Goal: Task Accomplishment & Management: Complete application form

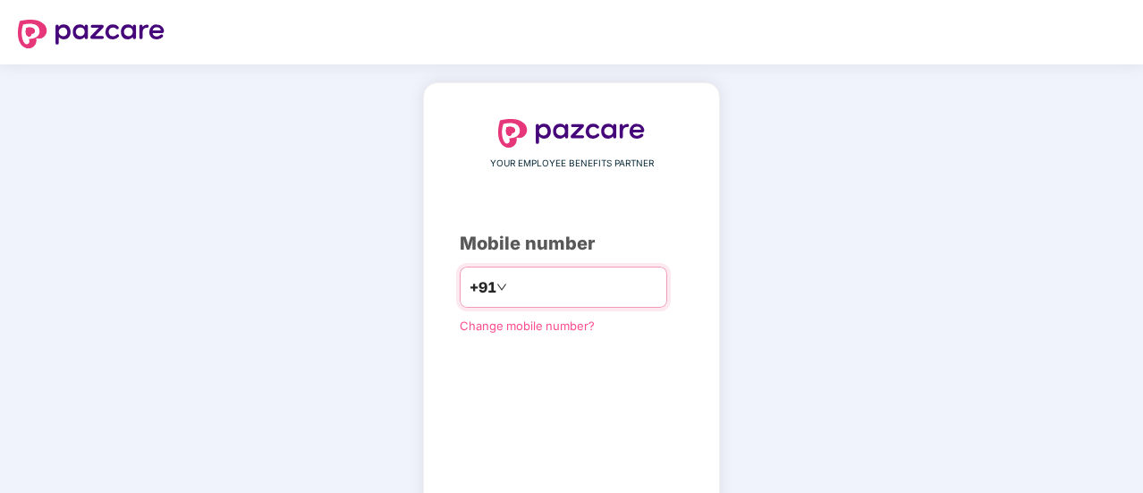
click at [531, 273] on input "number" at bounding box center [584, 287] width 147 height 29
type input "**********"
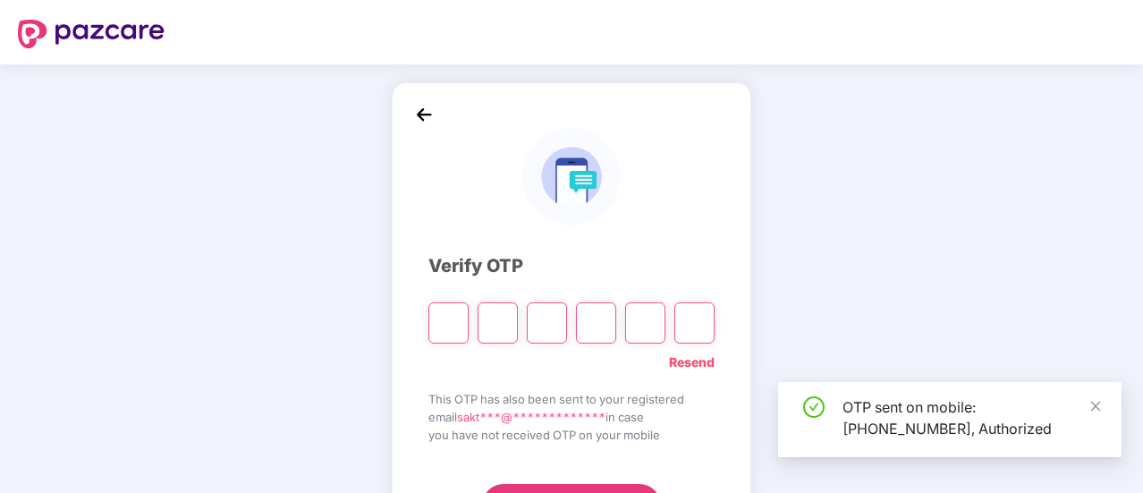
click at [463, 326] on input "Please enter verification code. Digit 1" at bounding box center [448, 322] width 40 height 41
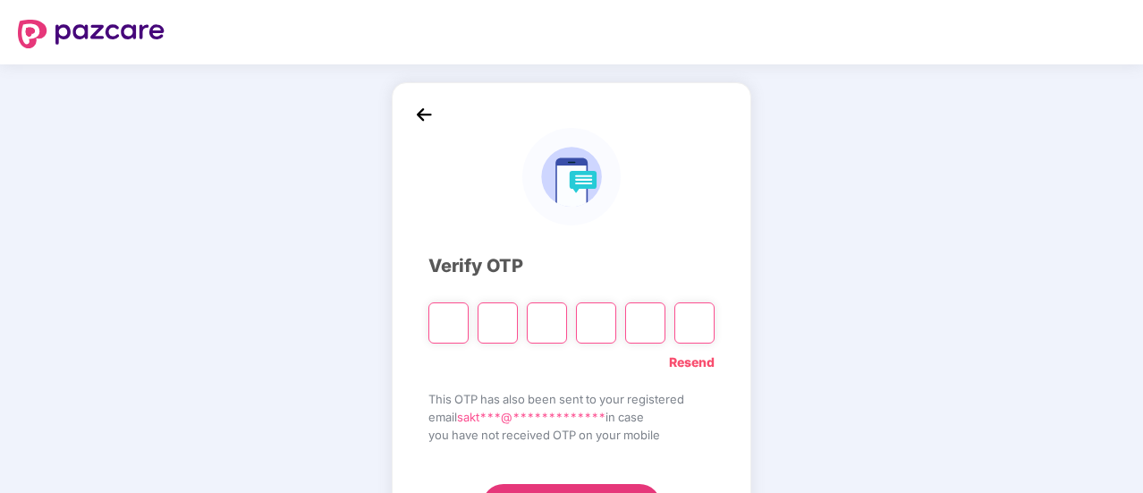
type input "*"
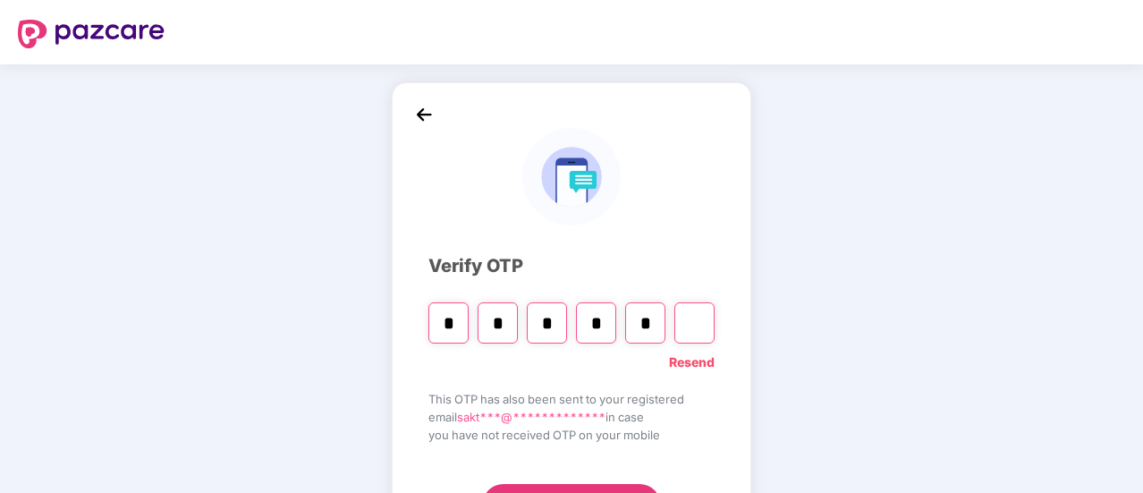
type input "*"
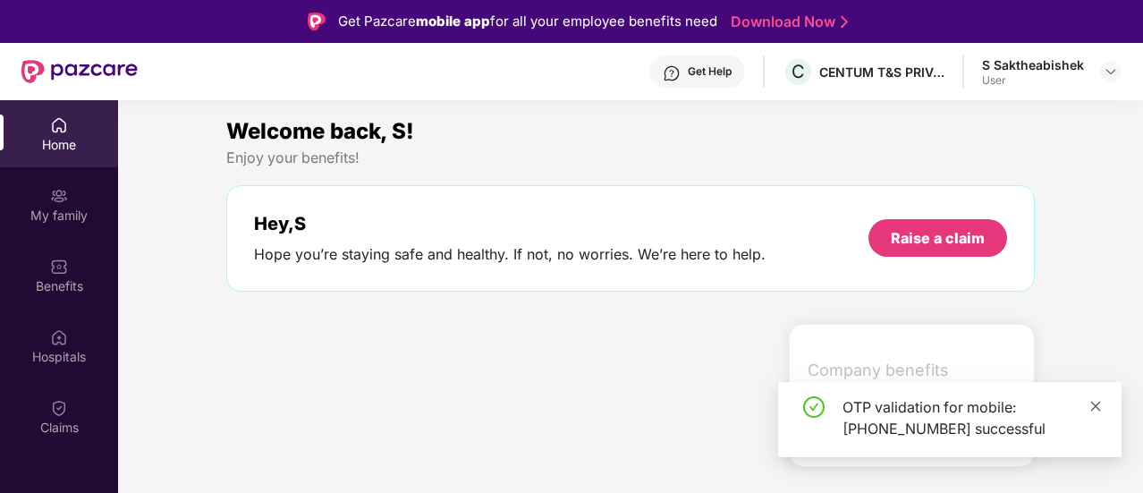
click at [1094, 408] on icon "close" at bounding box center [1095, 406] width 13 height 13
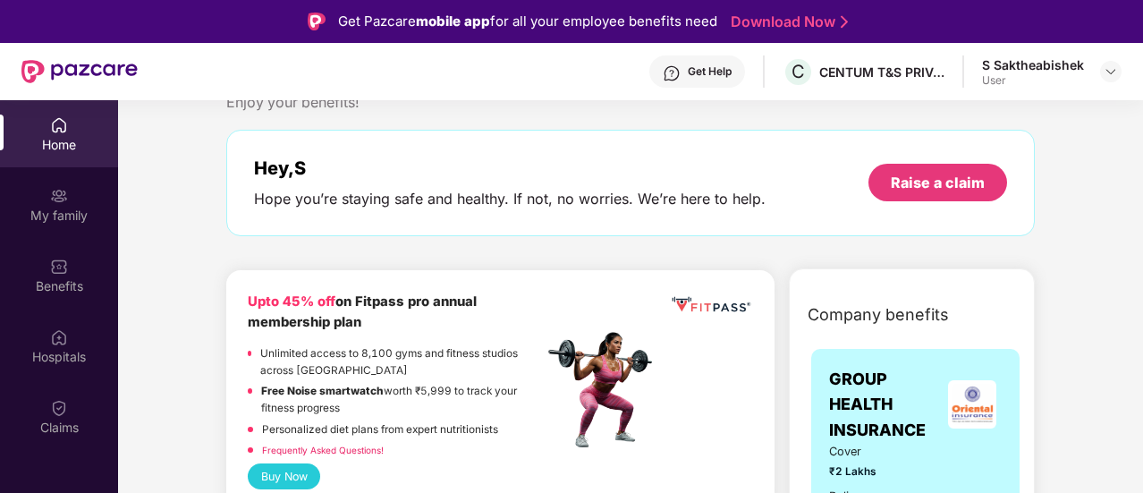
scroll to position [46, 0]
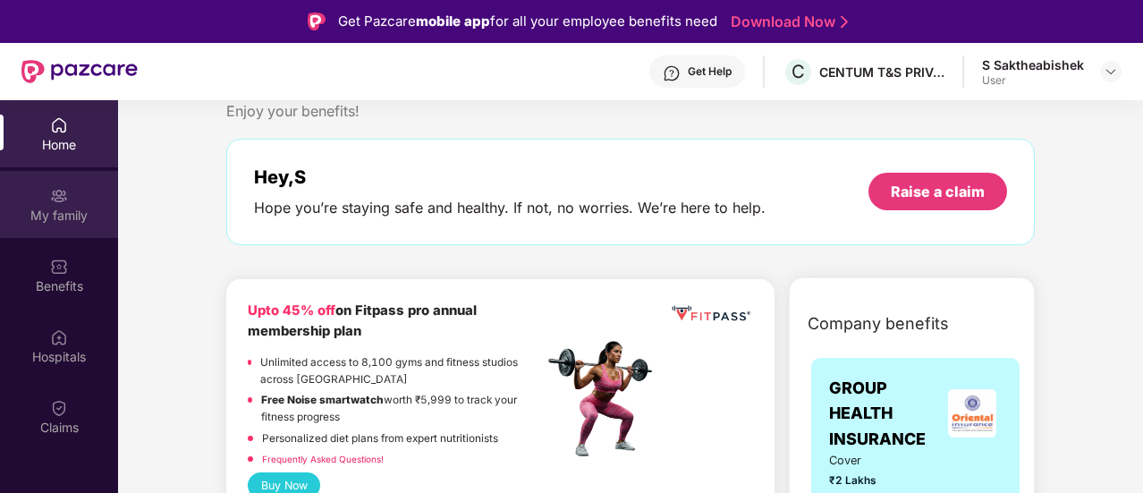
click at [56, 199] on img at bounding box center [59, 196] width 18 height 18
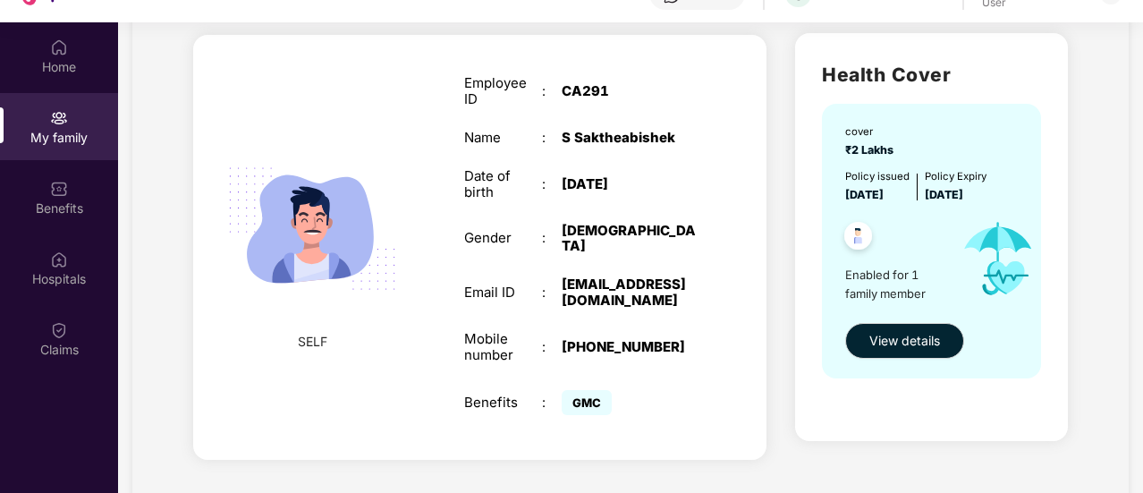
scroll to position [100, 0]
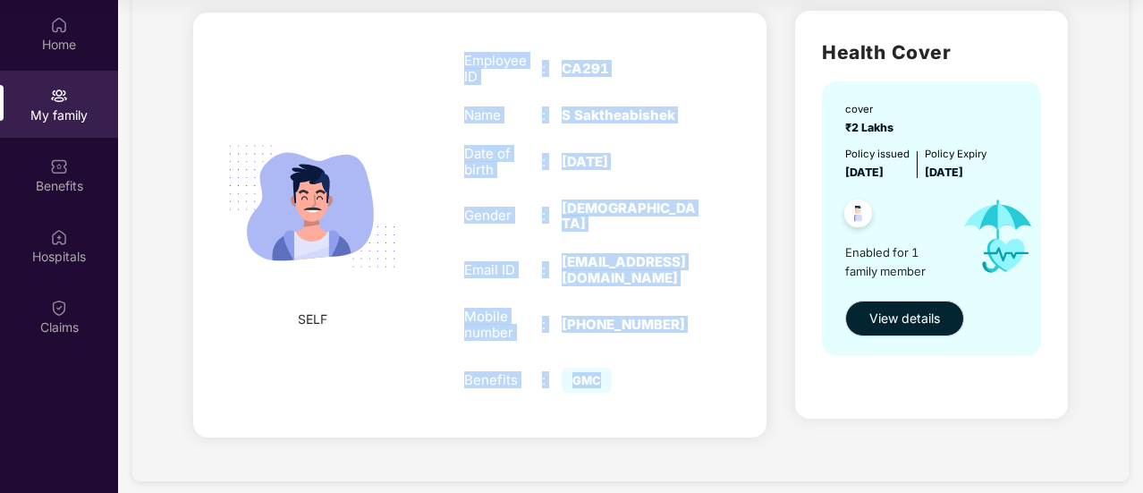
drag, startPoint x: 656, startPoint y: 361, endPoint x: 460, endPoint y: 62, distance: 357.8
click at [460, 62] on div "Employee ID : CA291 Name : S Saktheabishek Date of birth : [DEMOGRAPHIC_DATA] G…" at bounding box center [580, 224] width 268 height 388
click at [691, 68] on div "CA291" at bounding box center [629, 69] width 136 height 16
drag, startPoint x: 613, startPoint y: 368, endPoint x: 452, endPoint y: 24, distance: 380.4
click at [452, 24] on div "SELF Employee ID : CA291 Name : S Saktheabishek Date of birth : [DEMOGRAPHIC_DA…" at bounding box center [479, 225] width 573 height 424
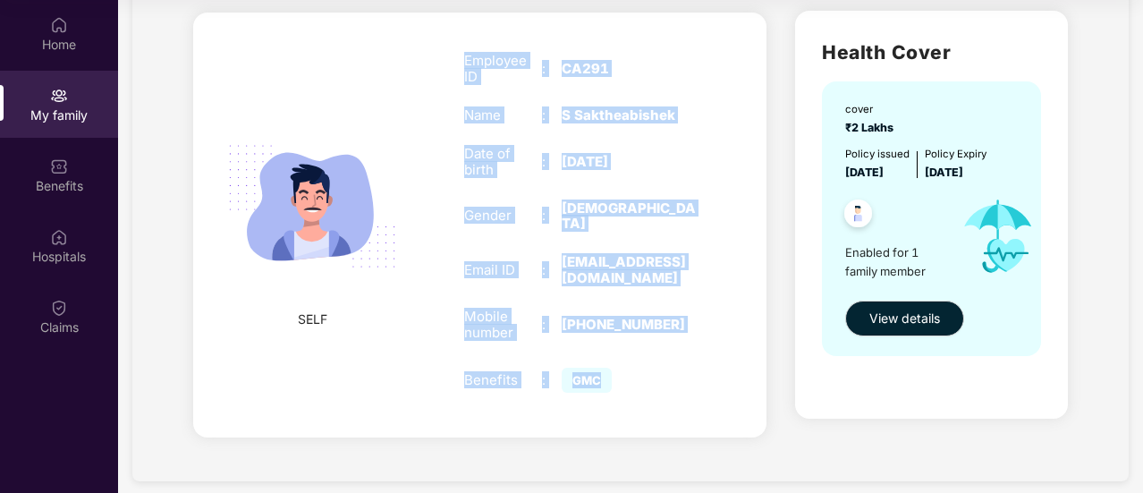
click at [676, 44] on div "Employee ID : CA291 Name : S Saktheabishek Date of birth : [DEMOGRAPHIC_DATA] G…" at bounding box center [580, 224] width 268 height 388
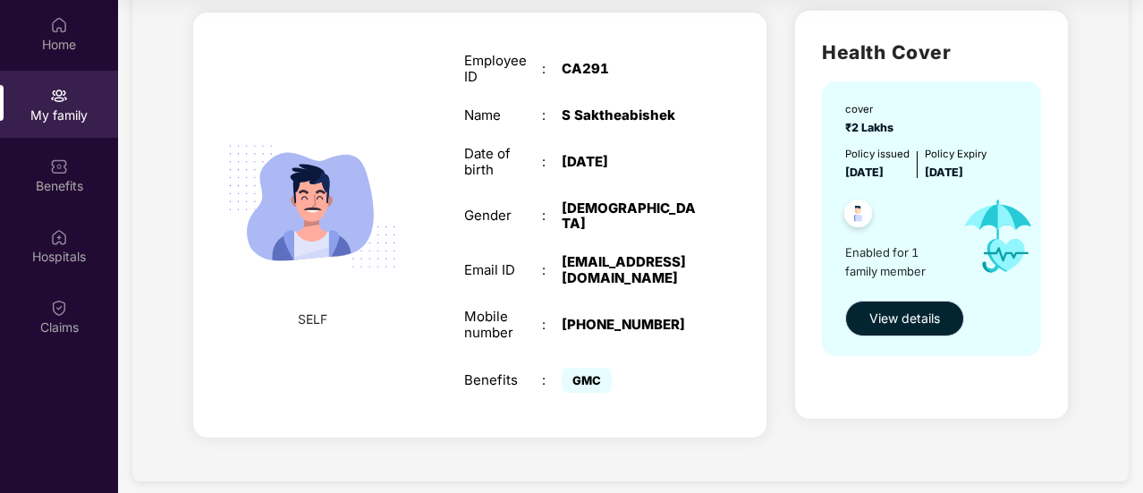
click at [886, 314] on span "View details" at bounding box center [904, 318] width 71 height 20
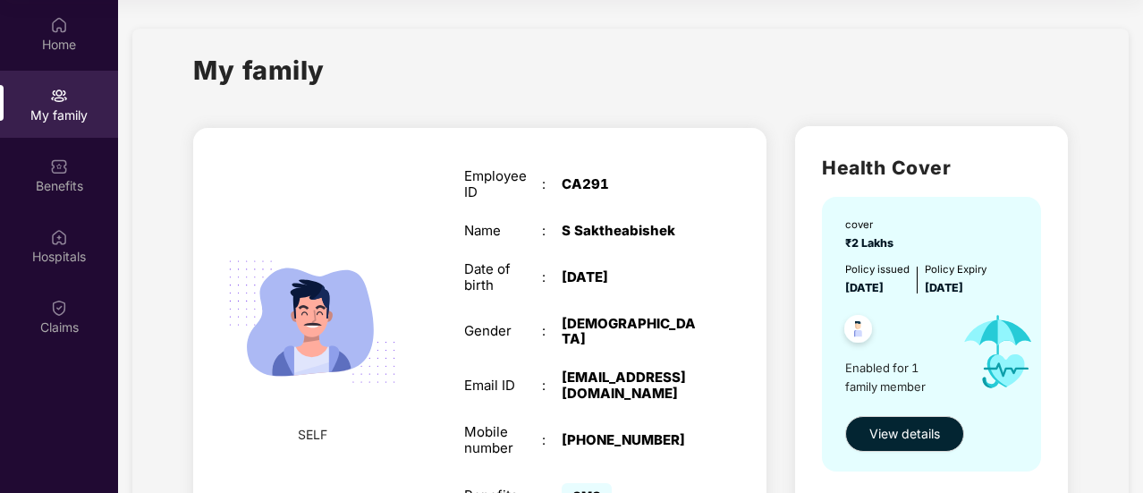
drag, startPoint x: 901, startPoint y: 242, endPoint x: 815, endPoint y: 279, distance: 93.3
click at [815, 279] on div "Health Cover cover ₹2 Lakhs Policy issued [DATE] Policy Expiry [DATE] Enabled f…" at bounding box center [931, 330] width 272 height 408
click at [899, 250] on div "cover ₹2 Lakhs" at bounding box center [932, 234] width 175 height 36
drag, startPoint x: 921, startPoint y: 368, endPoint x: 814, endPoint y: 362, distance: 106.6
click at [814, 362] on div "Health Cover cover ₹2 Lakhs Policy issued [DATE] Policy Expiry [DATE] Enabled f…" at bounding box center [931, 330] width 272 height 408
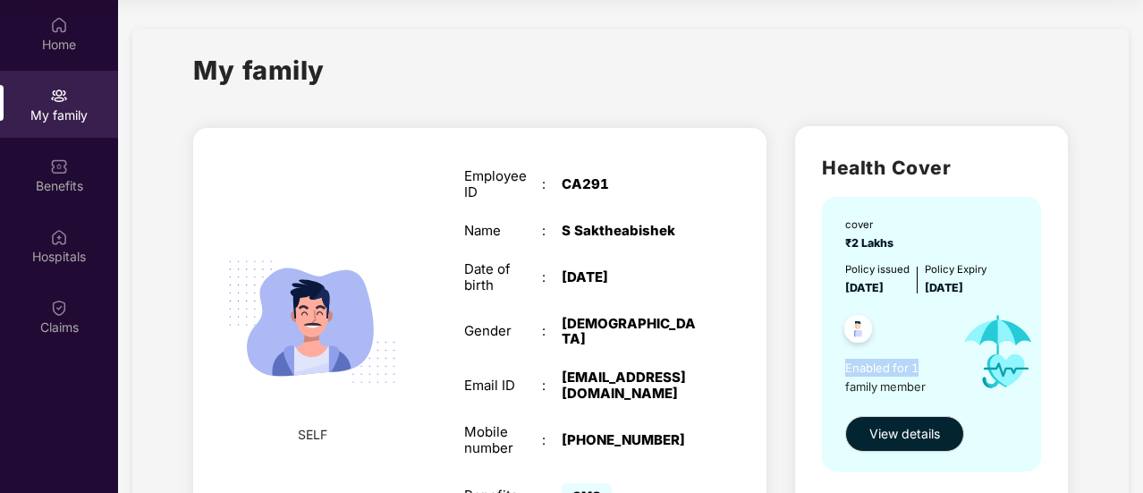
click at [857, 332] on img at bounding box center [858, 331] width 44 height 44
click at [881, 428] on span "View details" at bounding box center [904, 434] width 71 height 20
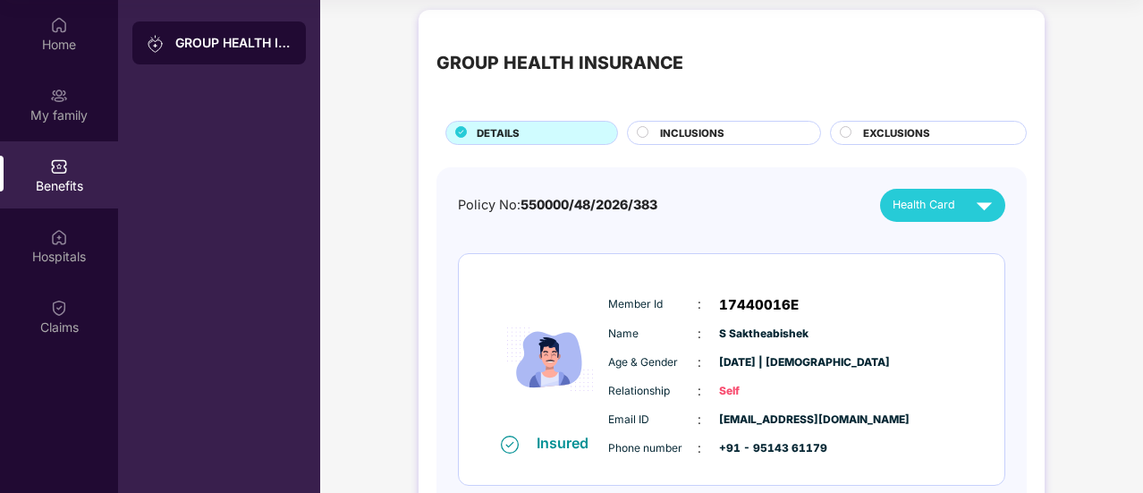
scroll to position [7, 0]
click at [971, 209] on img at bounding box center [983, 205] width 31 height 31
click at [903, 311] on div "Member Id : 17440016E" at bounding box center [785, 305] width 355 height 21
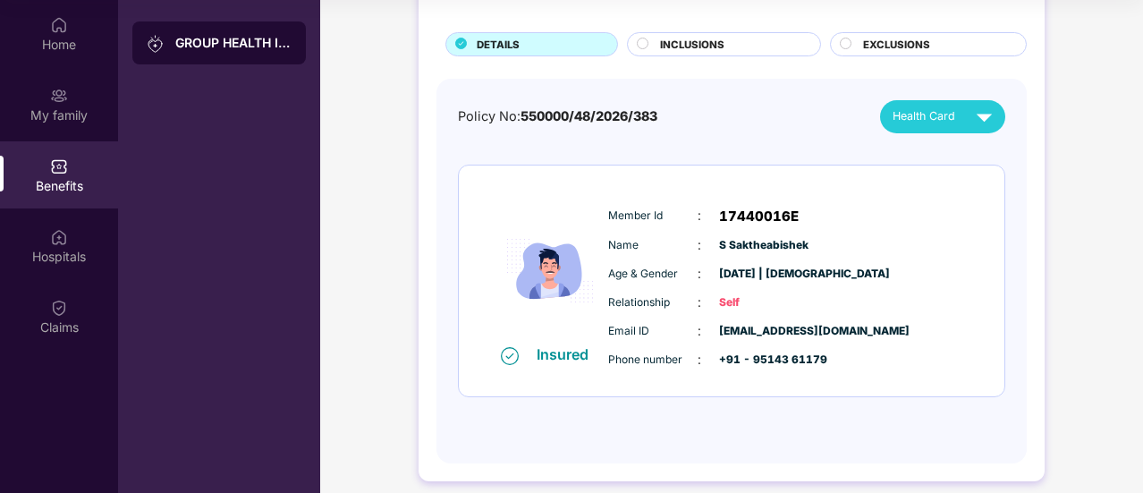
scroll to position [110, 0]
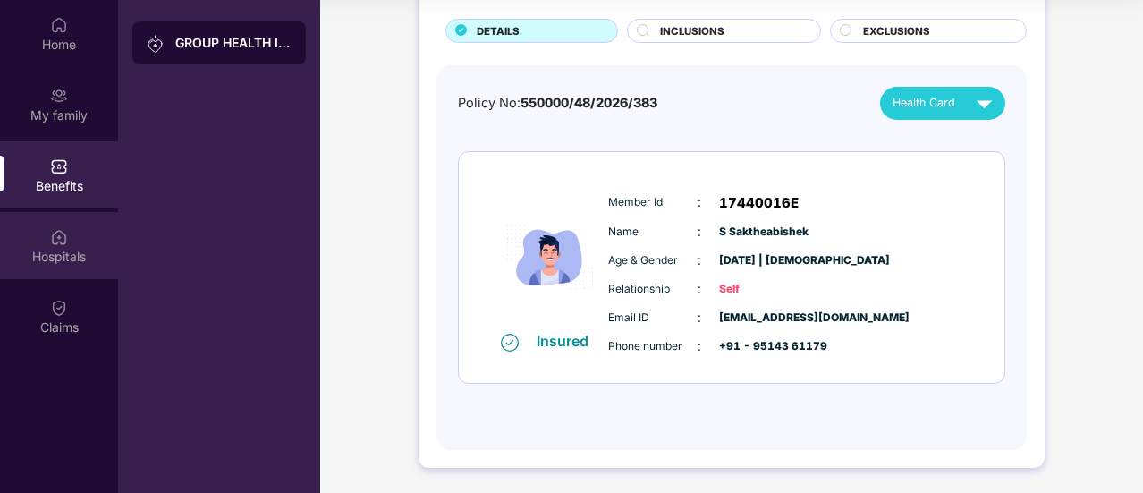
click at [59, 230] on img at bounding box center [59, 237] width 18 height 18
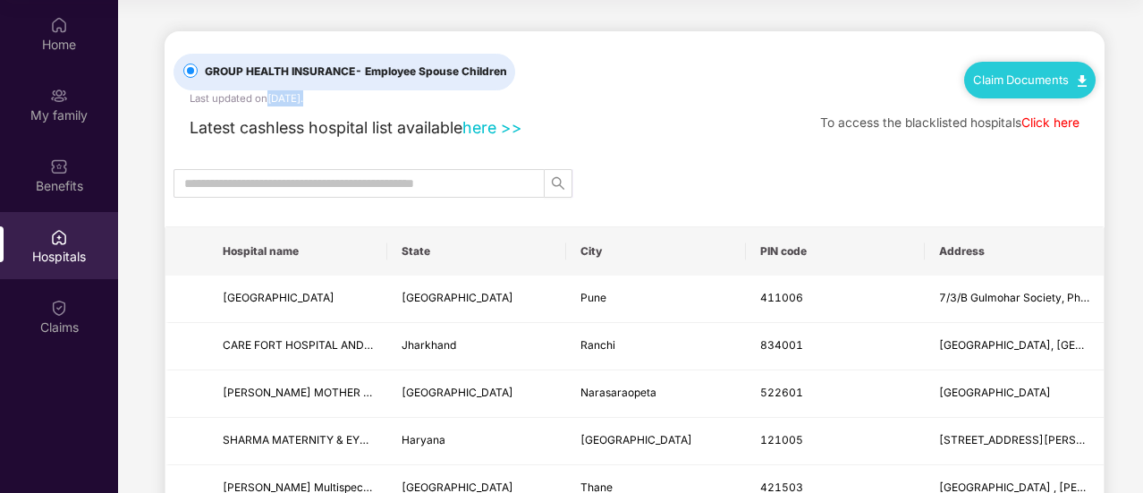
drag, startPoint x: 349, startPoint y: 97, endPoint x: 272, endPoint y: 100, distance: 76.9
click at [272, 100] on div "GROUP HEALTH INSURANCE - Employee Spouse Children Last updated on [DATE] ." at bounding box center [366, 68] width 386 height 75
click at [356, 106] on div "Latest cashless hospital list available here >> To access the blacklisted hospi…" at bounding box center [634, 123] width 922 height 34
click at [481, 74] on span "- Employee Spouse Children" at bounding box center [431, 70] width 152 height 13
click at [1059, 124] on link "Click here" at bounding box center [1050, 122] width 58 height 14
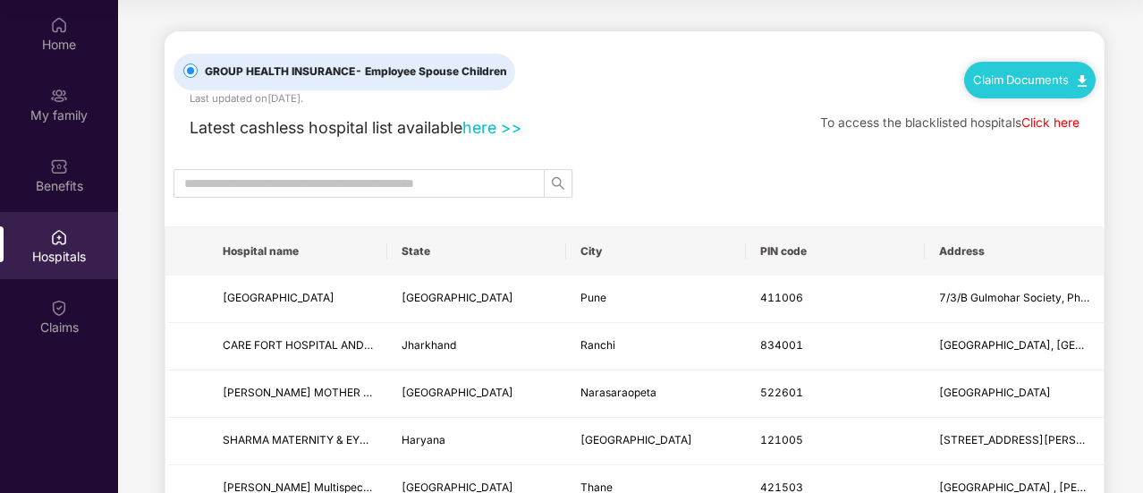
click at [993, 72] on link "Claim Documents" at bounding box center [1030, 79] width 114 height 14
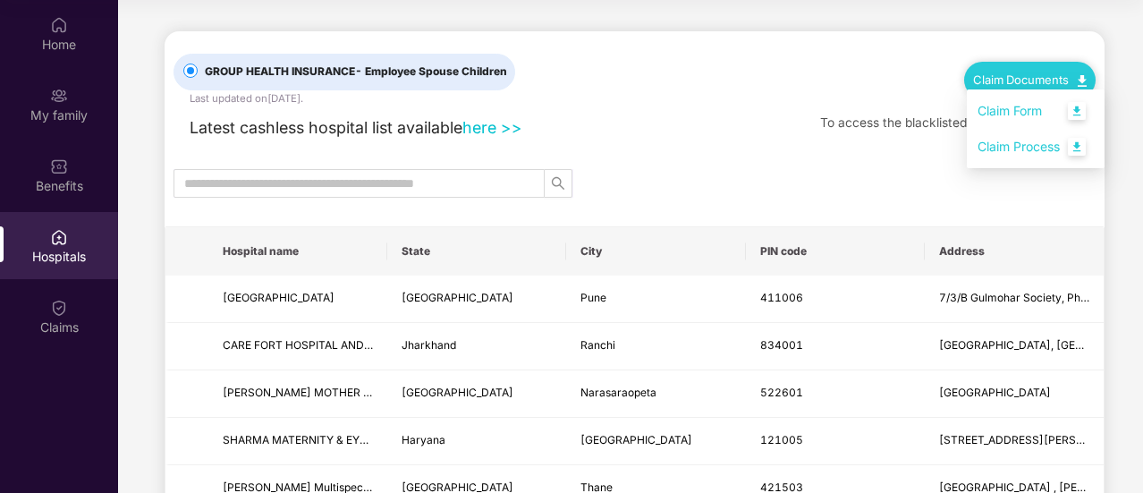
click at [697, 76] on div "GROUP HEALTH INSURANCE - Employee Spouse Children Last updated on [DATE] . Clai…" at bounding box center [634, 68] width 922 height 75
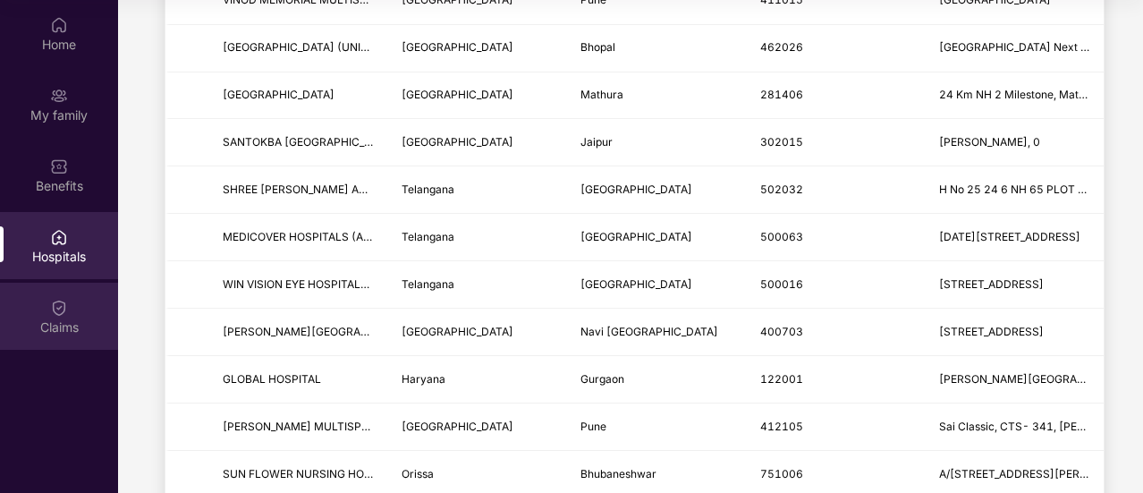
scroll to position [1620, 0]
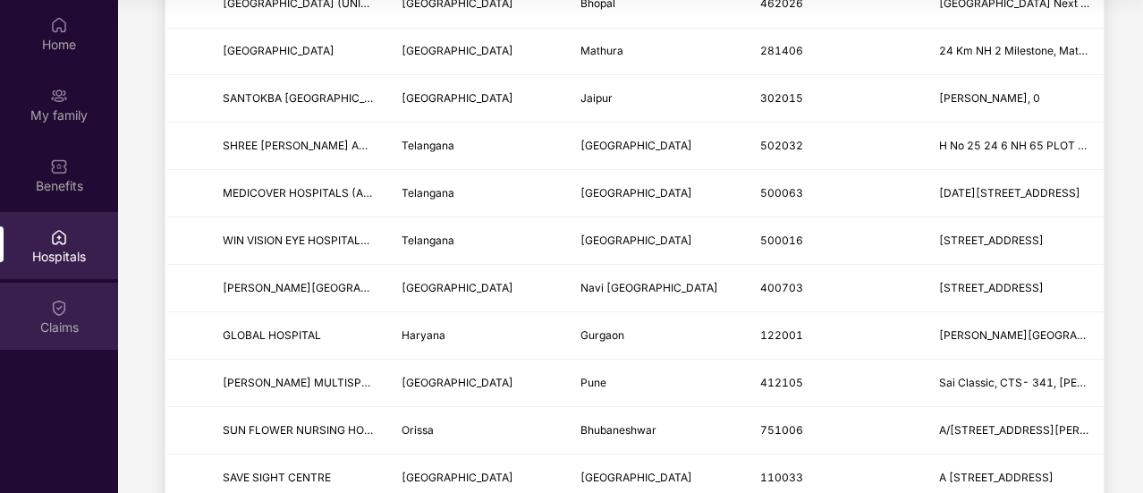
click at [43, 307] on div "Claims" at bounding box center [59, 316] width 118 height 67
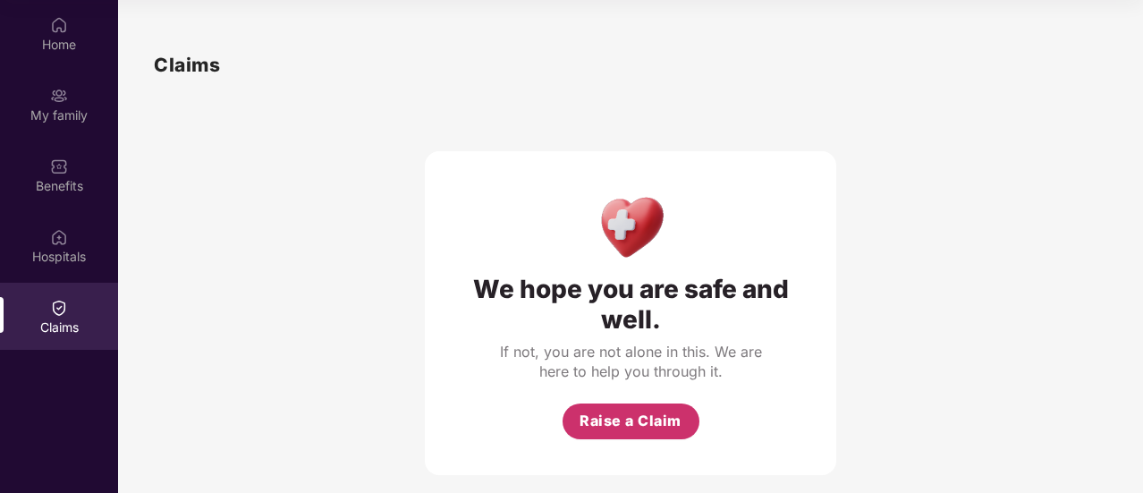
click at [626, 422] on span "Raise a Claim" at bounding box center [630, 420] width 102 height 22
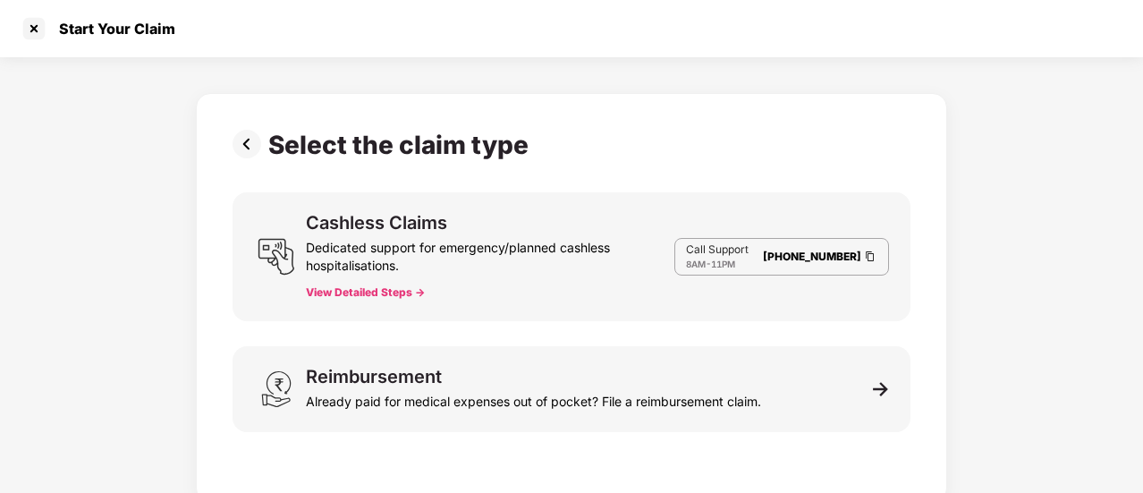
scroll to position [9, 0]
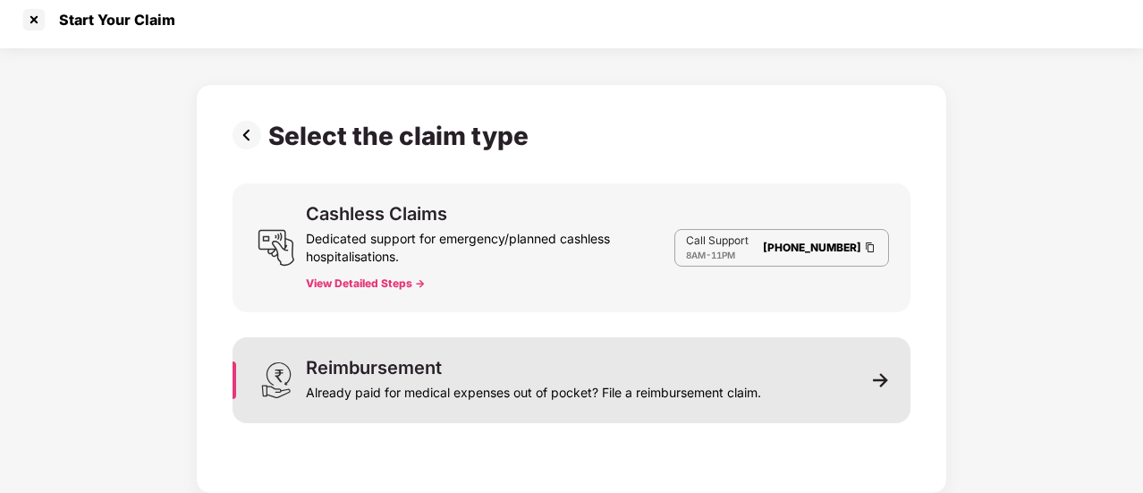
click at [700, 369] on div "Reimbursement Already paid for medical expenses out of pocket? File a reimburse…" at bounding box center [533, 380] width 455 height 43
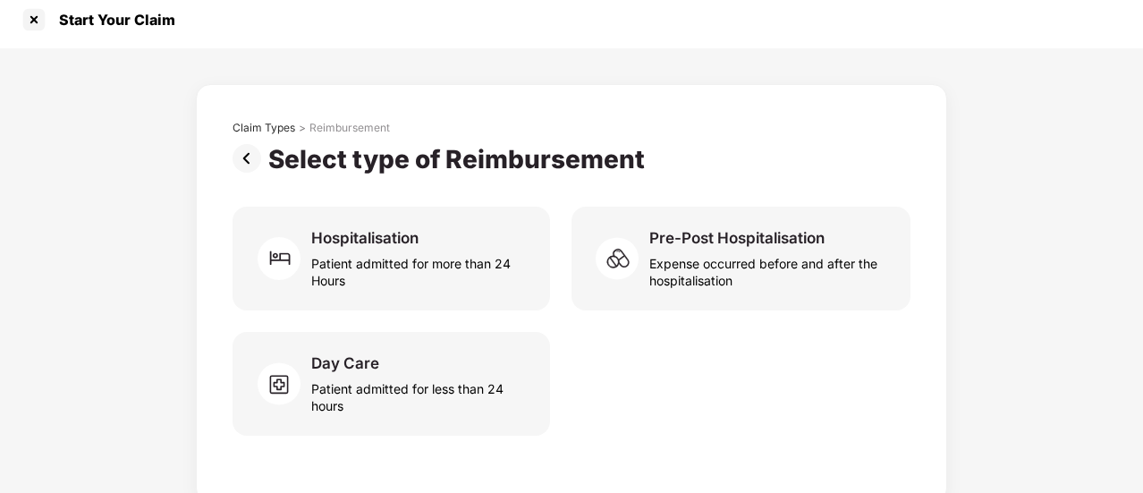
click at [270, 160] on div "Select type of Reimbursement" at bounding box center [460, 159] width 384 height 30
click at [244, 156] on img at bounding box center [250, 158] width 36 height 29
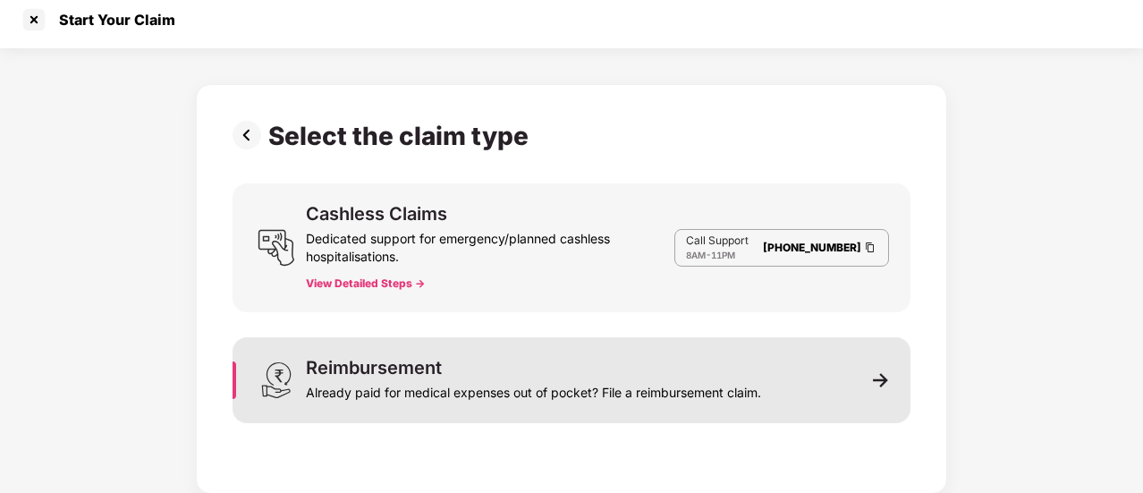
click at [568, 392] on div "Already paid for medical expenses out of pocket? File a reimbursement claim." at bounding box center [533, 388] width 455 height 25
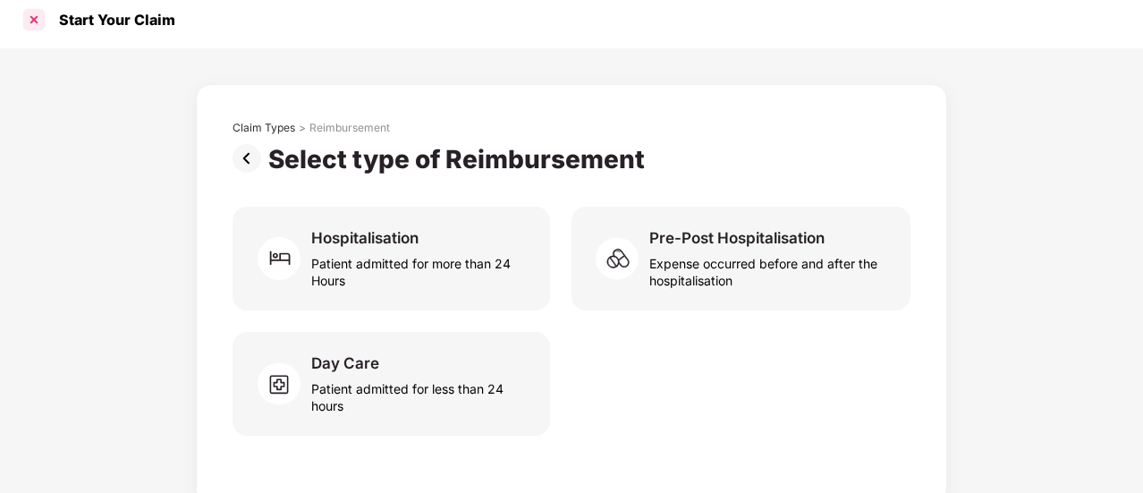
click at [34, 14] on div at bounding box center [34, 19] width 29 height 29
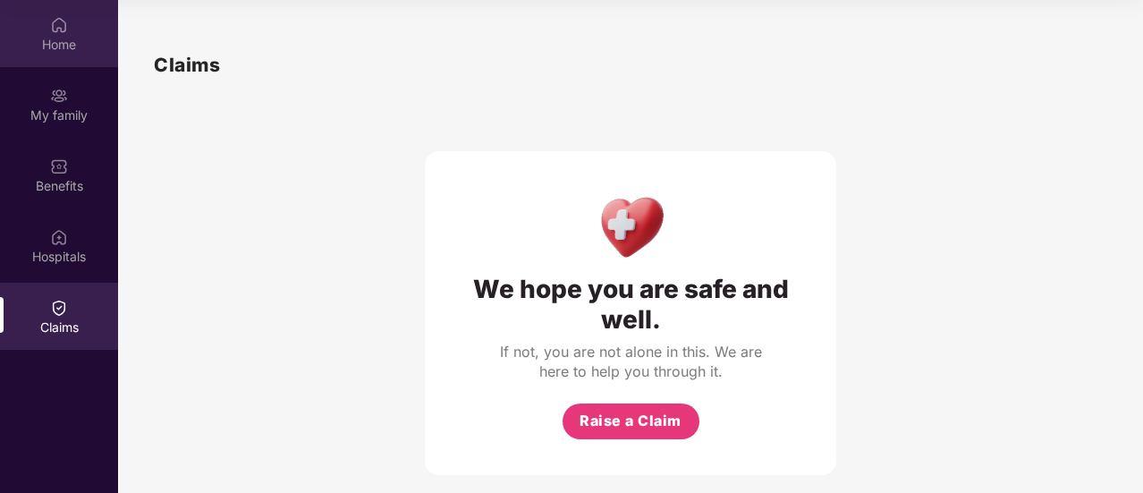
click at [63, 44] on div "Home" at bounding box center [59, 45] width 118 height 18
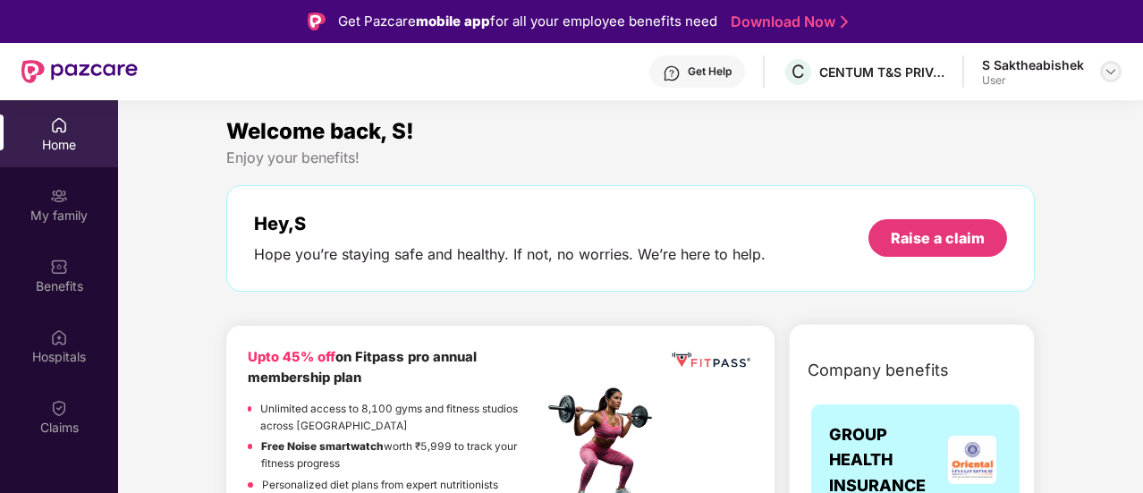
click at [1114, 72] on img at bounding box center [1110, 71] width 14 height 14
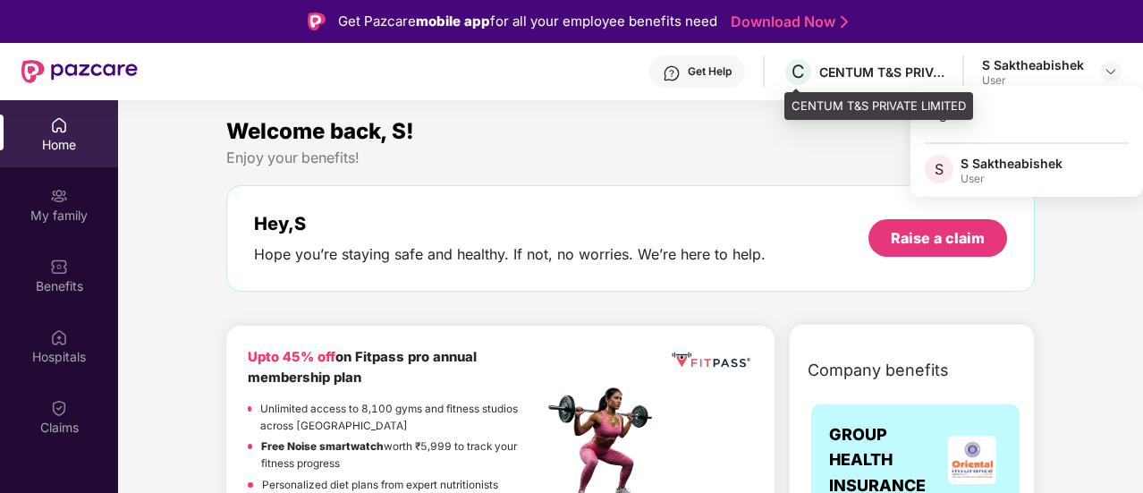
click at [855, 65] on div "CENTUM T&S PRIVATE LIMITED" at bounding box center [881, 71] width 125 height 17
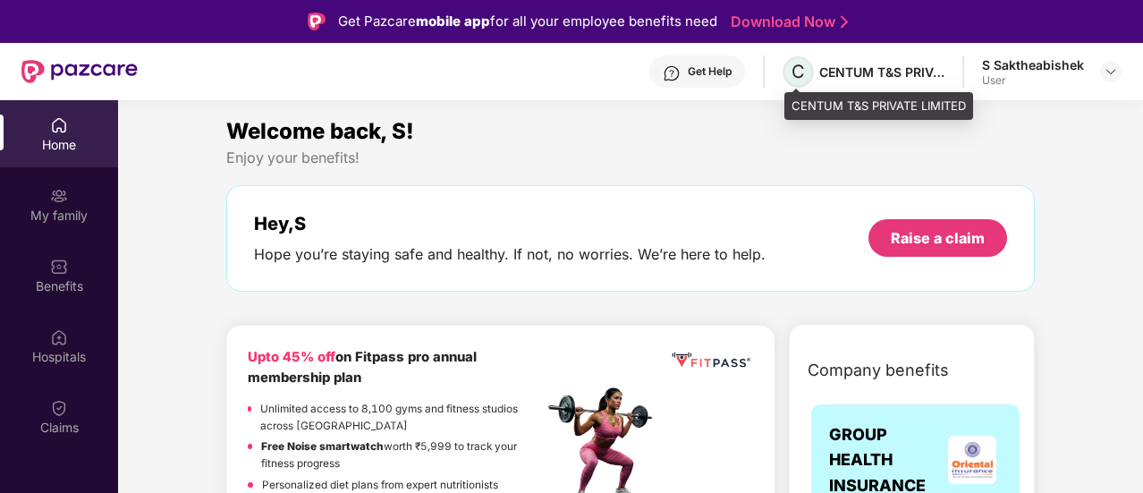
click at [805, 67] on span "C" at bounding box center [797, 71] width 13 height 21
click at [796, 77] on span "C" at bounding box center [797, 71] width 13 height 21
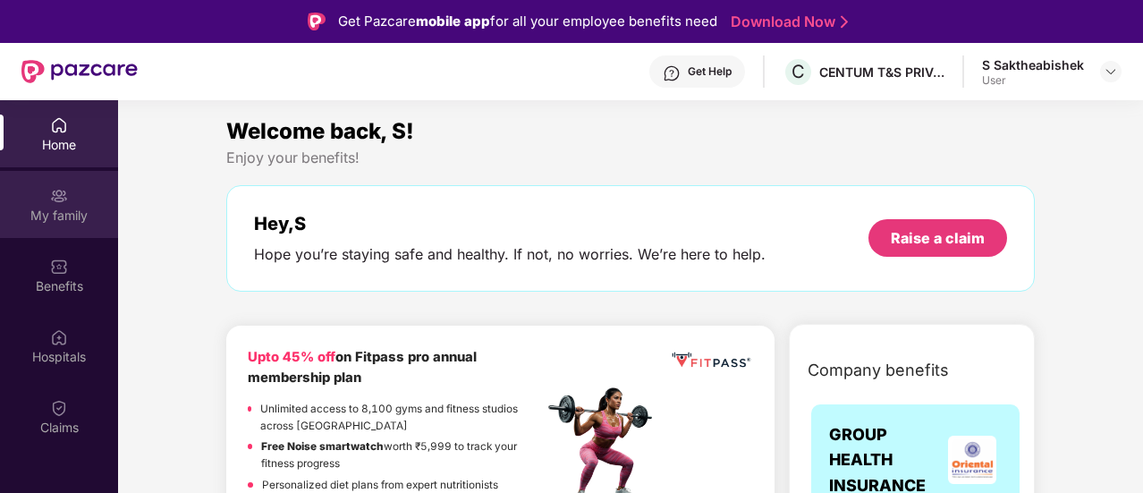
click at [72, 215] on div "My family" at bounding box center [59, 216] width 118 height 18
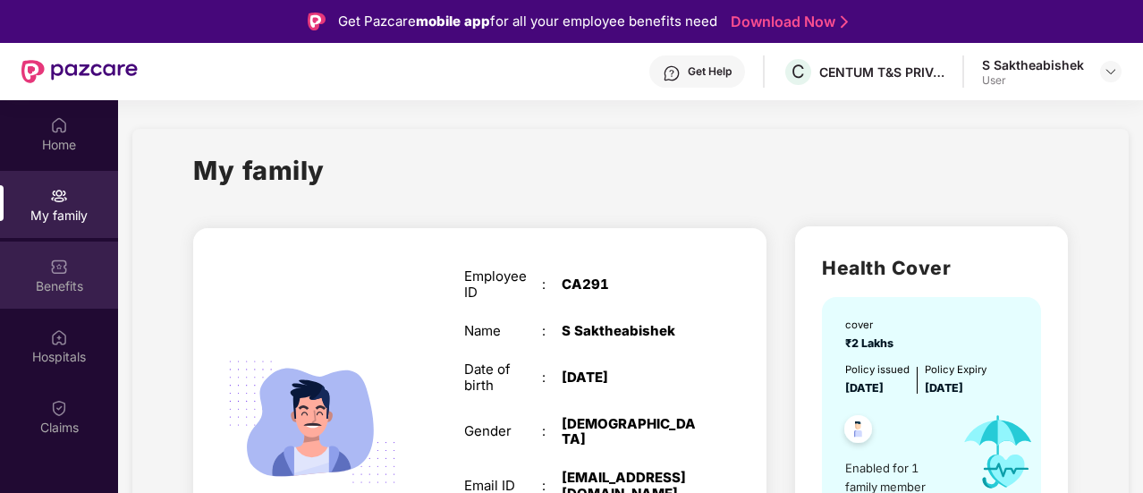
click at [59, 248] on div "Benefits" at bounding box center [59, 274] width 118 height 67
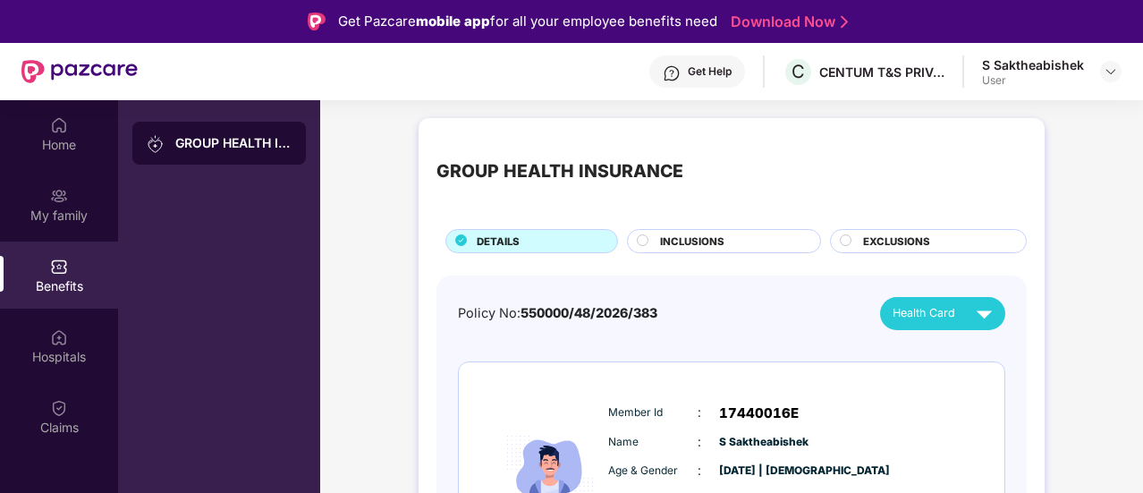
click at [669, 251] on div "INCLUSIONS" at bounding box center [724, 241] width 194 height 24
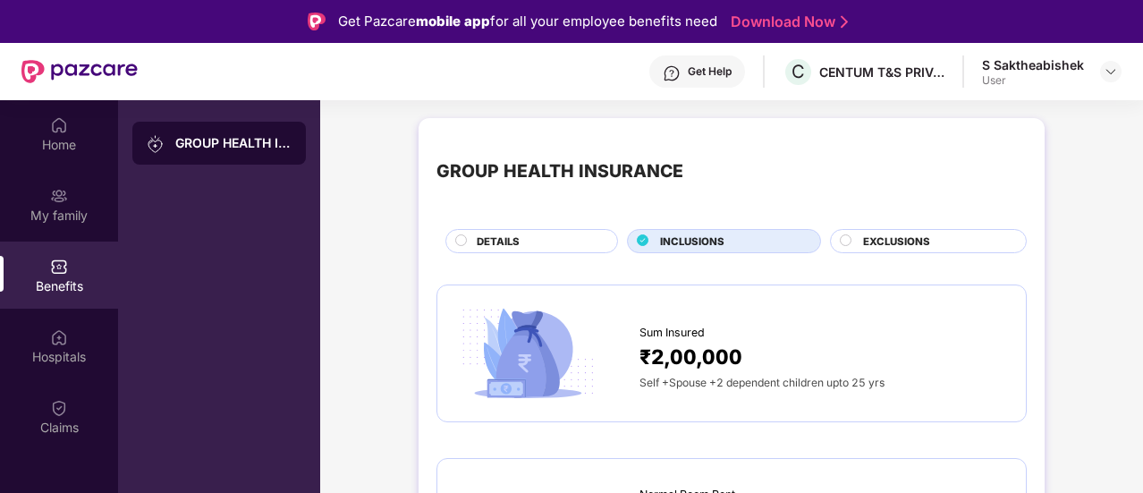
click at [863, 249] on div "EXCLUSIONS" at bounding box center [935, 242] width 163 height 19
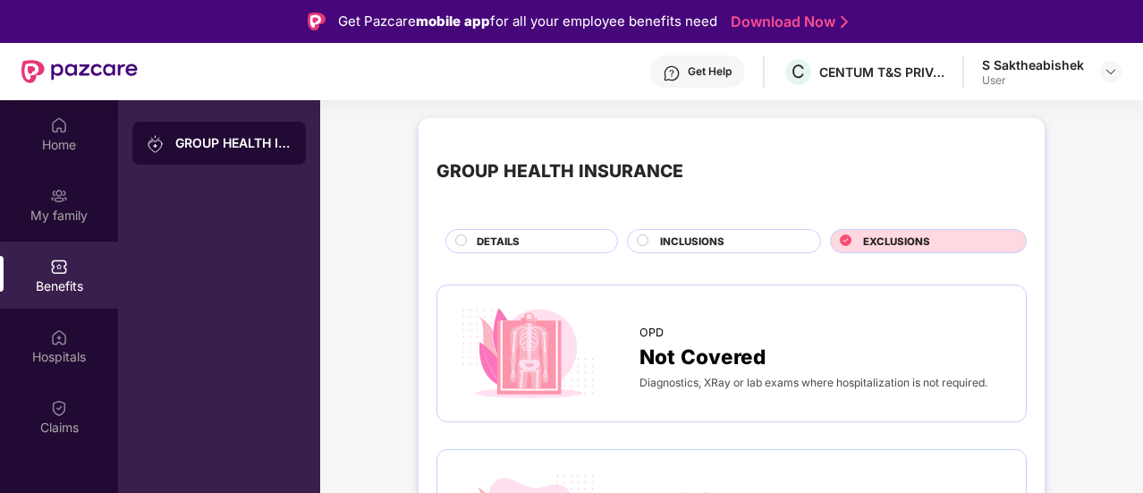
click at [772, 243] on div "INCLUSIONS" at bounding box center [731, 242] width 160 height 19
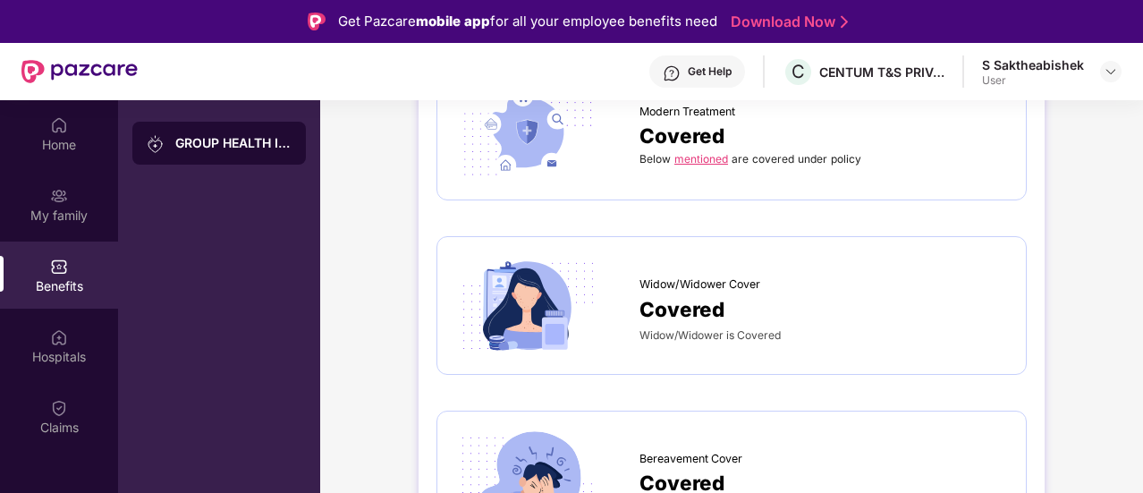
scroll to position [2907, 0]
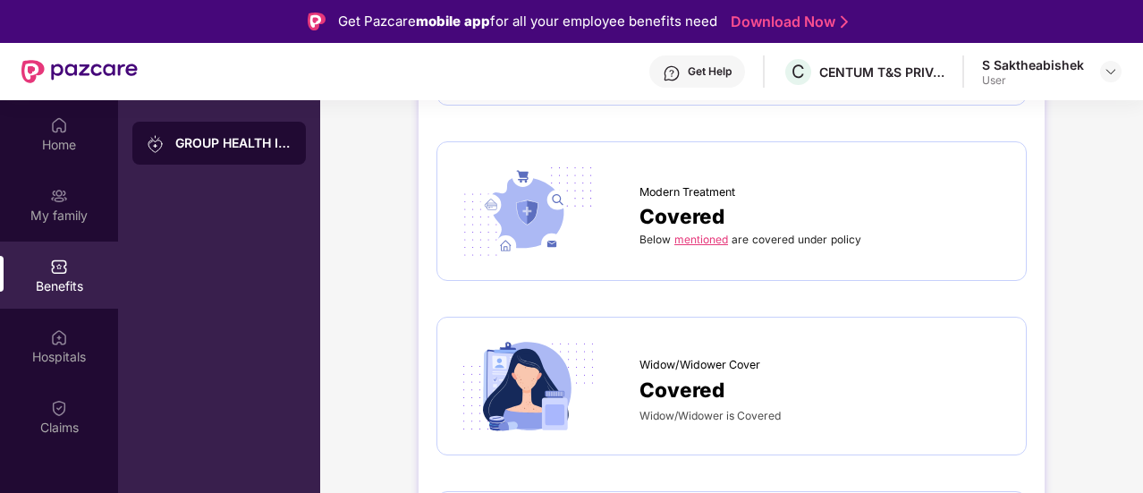
click at [693, 233] on link "mentioned" at bounding box center [701, 238] width 54 height 13
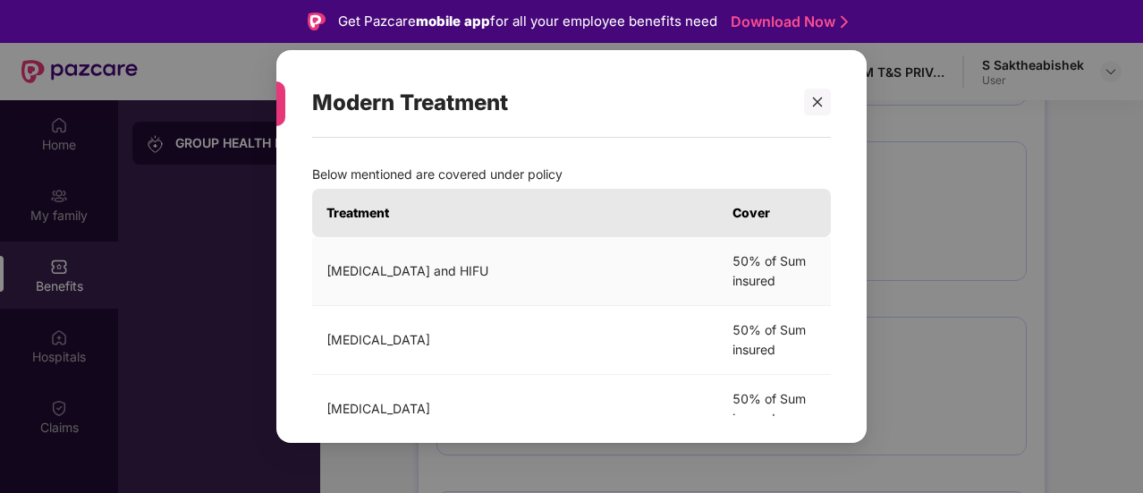
click at [549, 274] on td "[MEDICAL_DATA] and HIFU" at bounding box center [515, 271] width 406 height 69
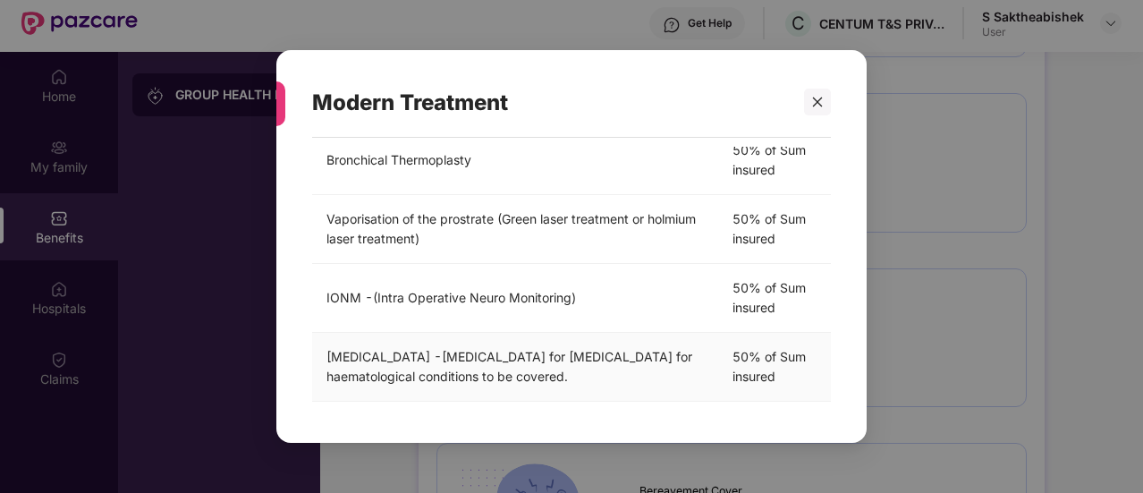
scroll to position [100, 0]
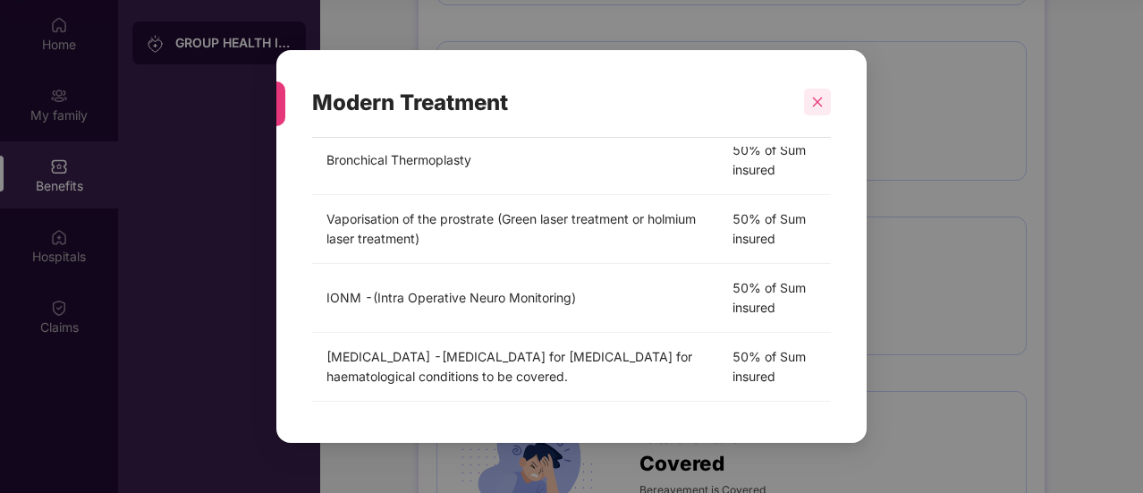
click at [828, 94] on div at bounding box center [817, 102] width 27 height 27
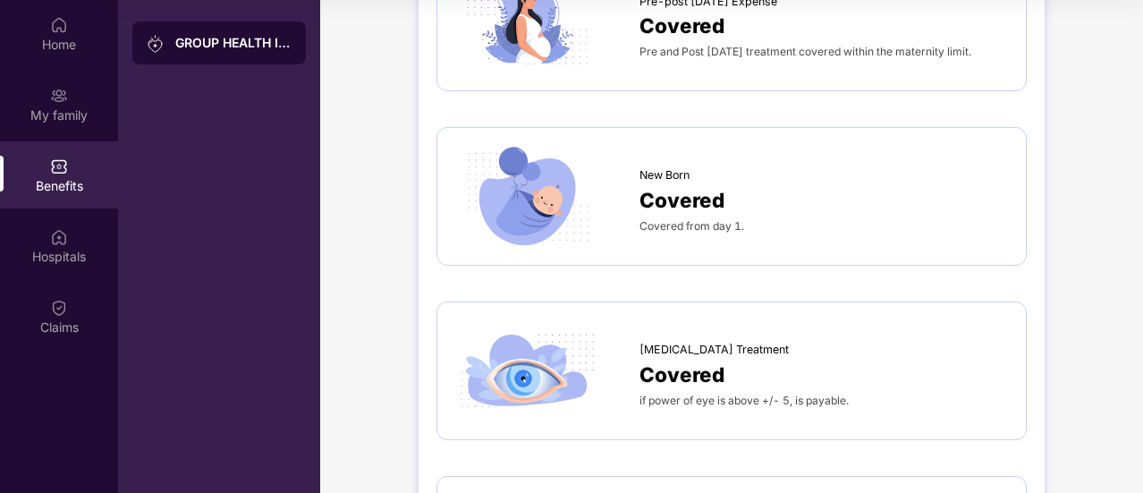
click at [643, 146] on div "New Born Covered Covered from day 1." at bounding box center [731, 196] width 553 height 101
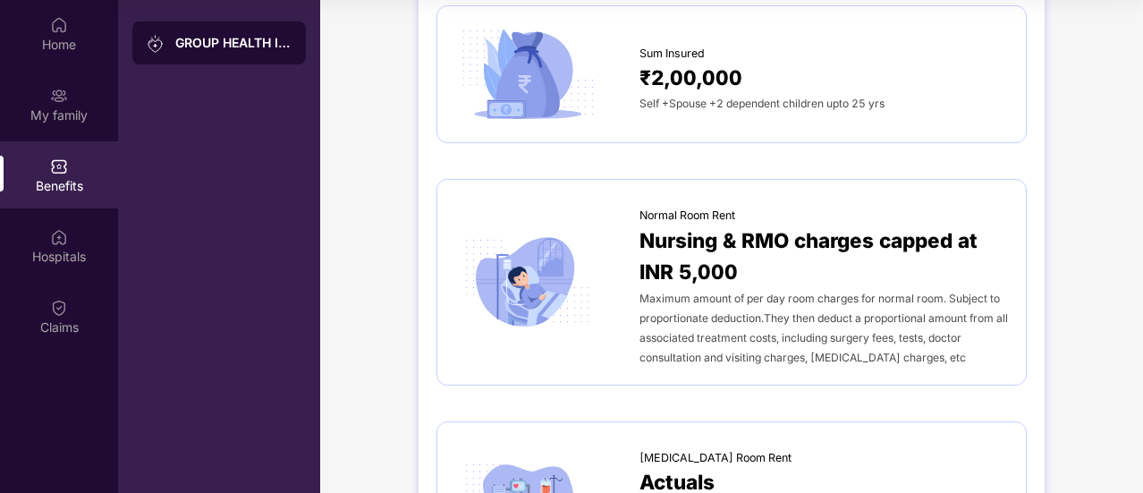
scroll to position [0, 0]
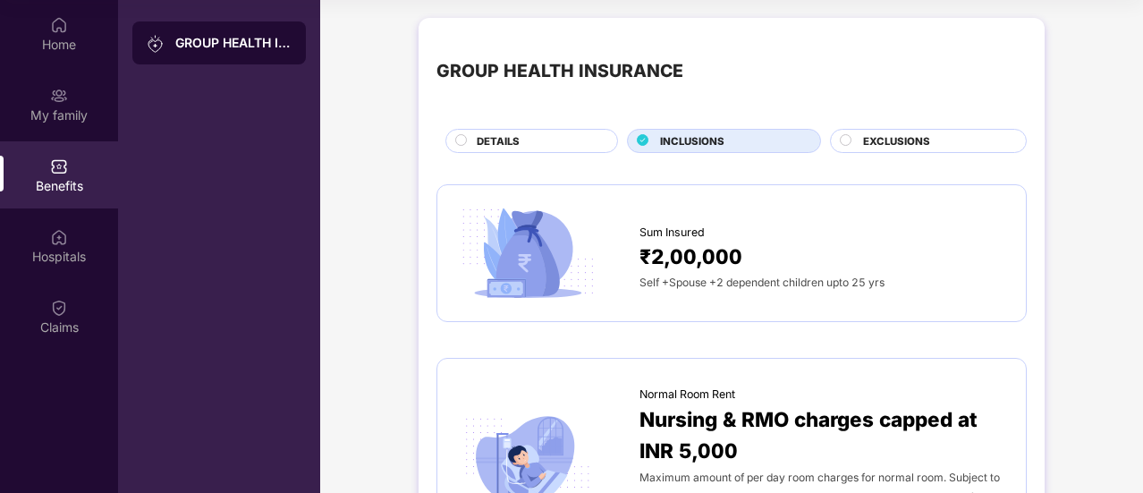
click at [593, 139] on div "DETAILS" at bounding box center [538, 142] width 140 height 19
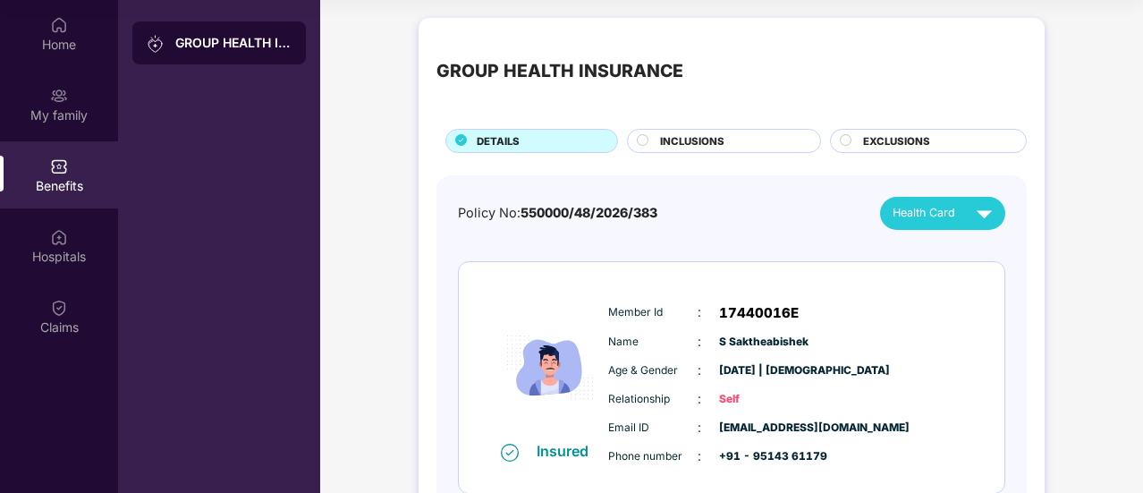
click at [899, 124] on div "GROUP HEALTH INSURANCE DETAILS INCLUSIONS EXCLUSIONS" at bounding box center [731, 94] width 590 height 117
click at [740, 141] on div "INCLUSIONS" at bounding box center [731, 142] width 160 height 19
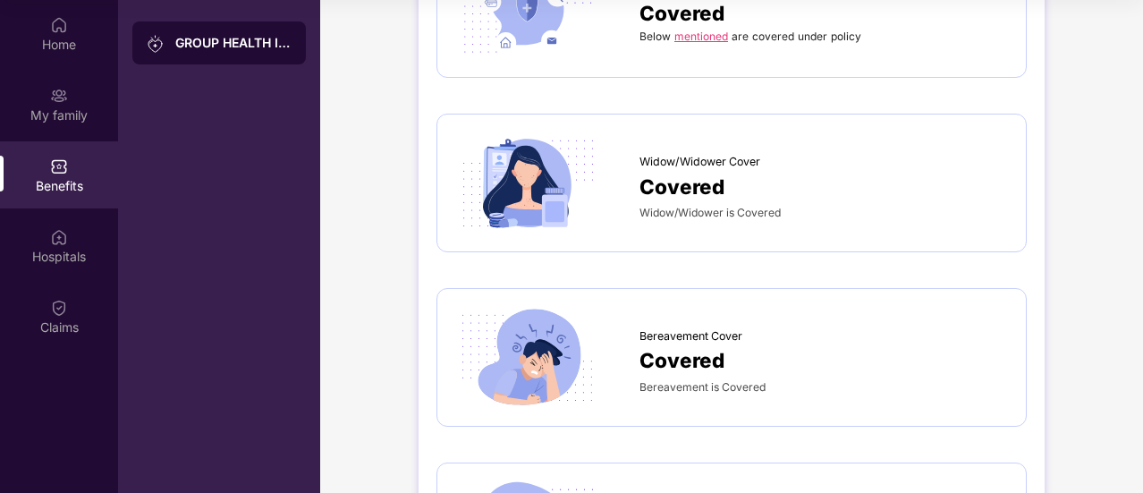
scroll to position [3177, 0]
